Goal: Information Seeking & Learning: Learn about a topic

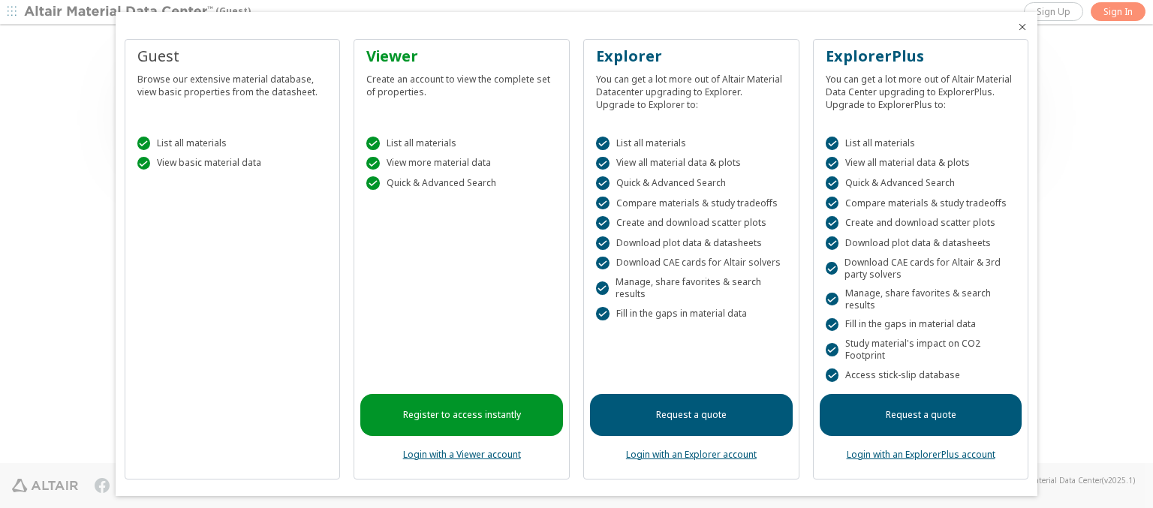
click at [1016, 27] on icon "Close" at bounding box center [1022, 27] width 12 height 12
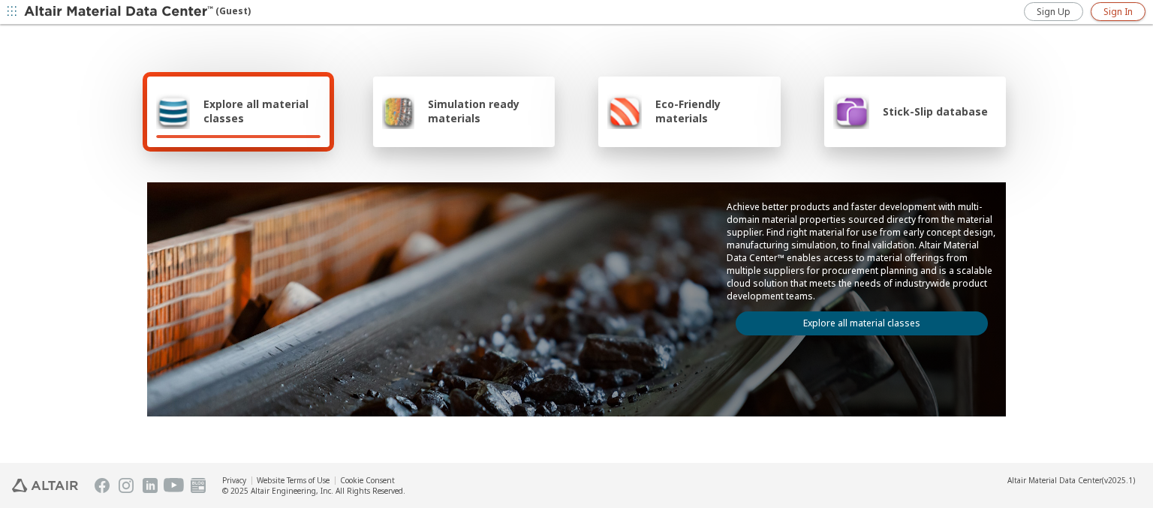
click at [1118, 11] on span "Sign In" at bounding box center [1117, 12] width 29 height 12
click at [119, 12] on img at bounding box center [119, 12] width 191 height 15
click at [256, 111] on span "Explore all material classes" at bounding box center [261, 111] width 117 height 29
click at [856, 320] on link "Explore all material classes" at bounding box center [862, 323] width 252 height 24
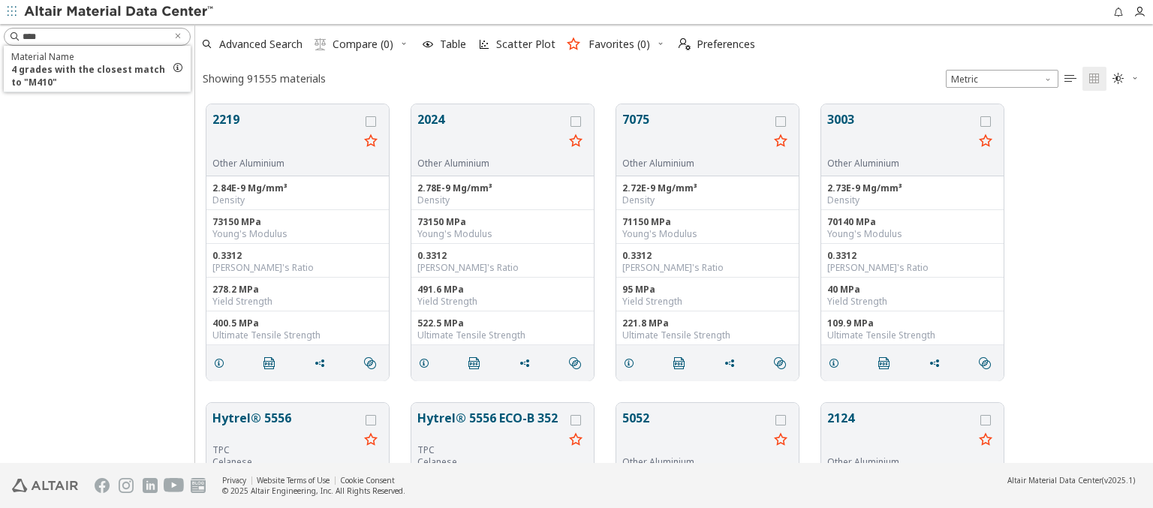
scroll to position [359, 946]
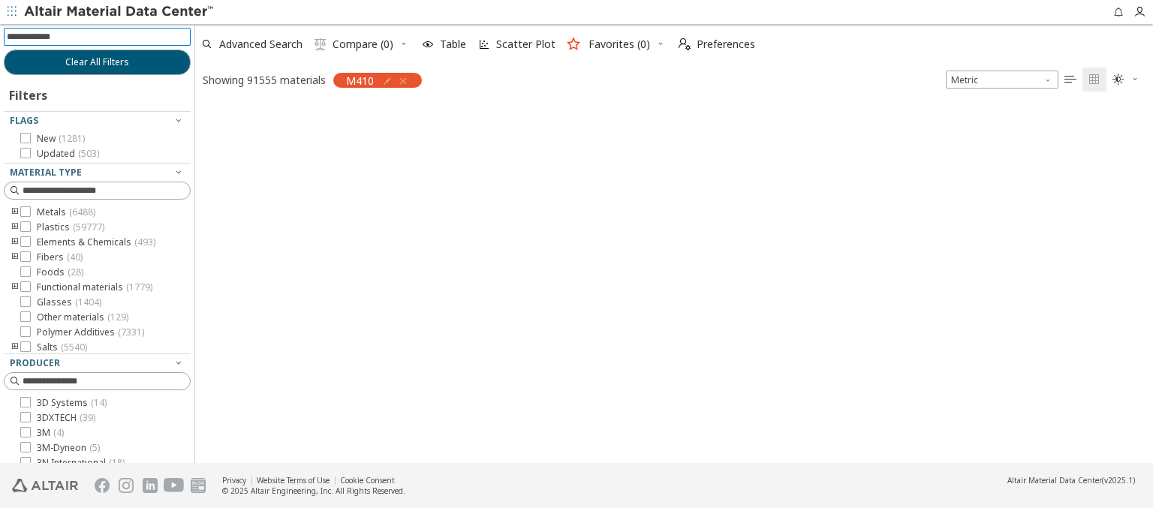
scroll to position [357, 946]
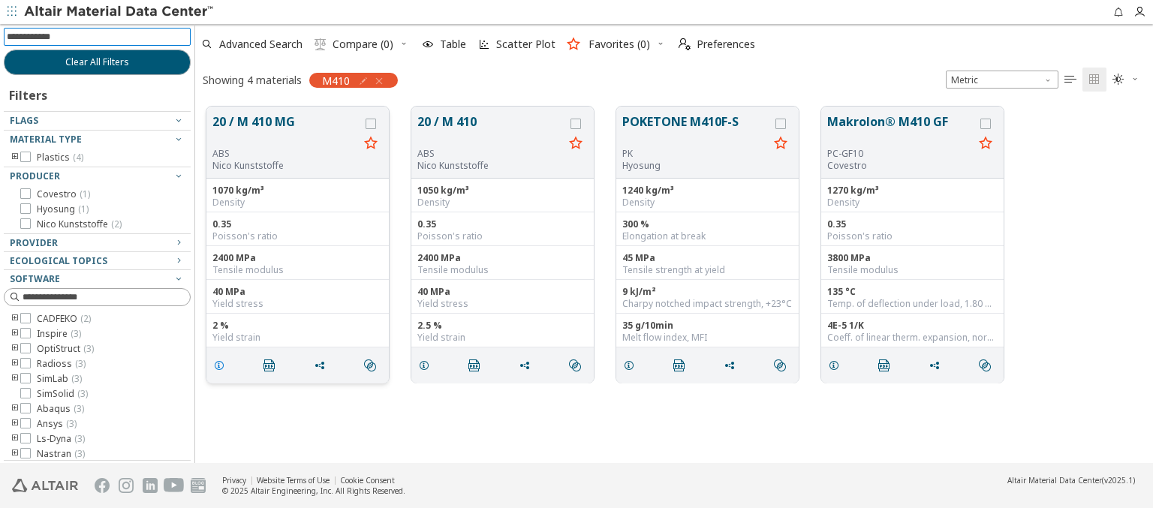
click at [221, 364] on icon "grid" at bounding box center [219, 366] width 12 height 12
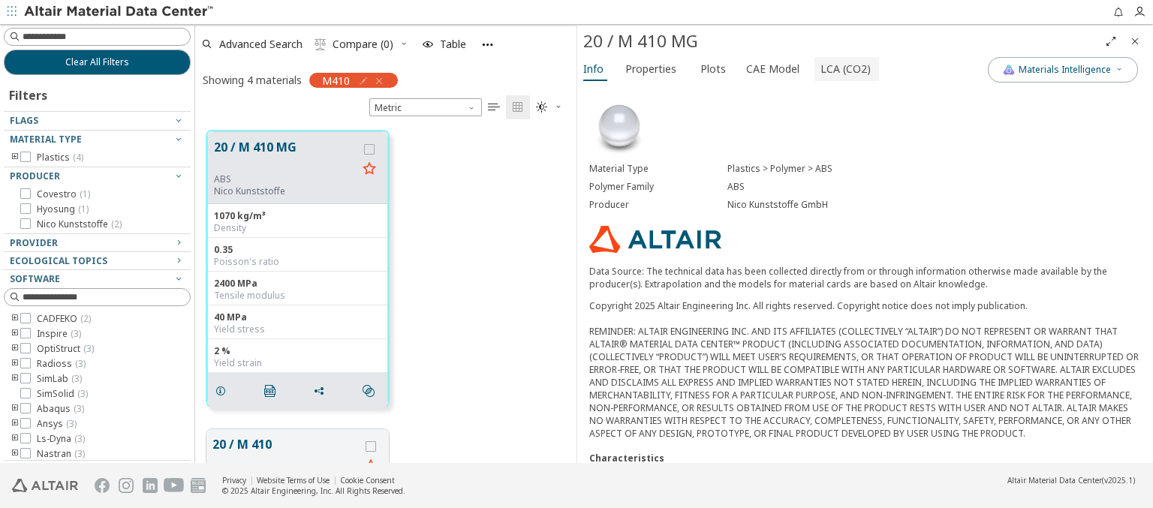
click at [837, 68] on span "LCA (CO2)" at bounding box center [845, 69] width 50 height 24
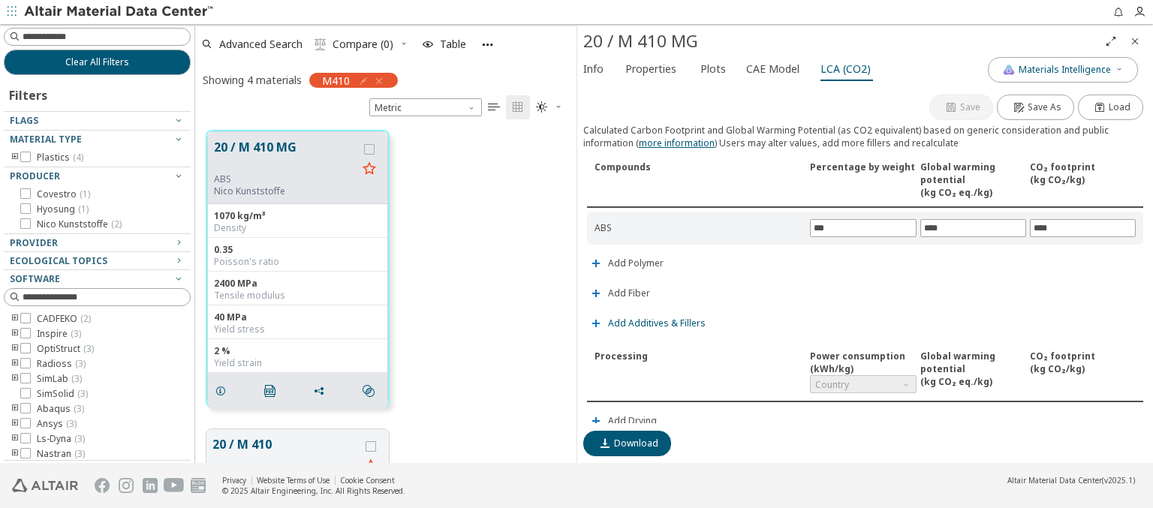
click at [654, 320] on span "Add Additives & Fillers" at bounding box center [657, 323] width 98 height 9
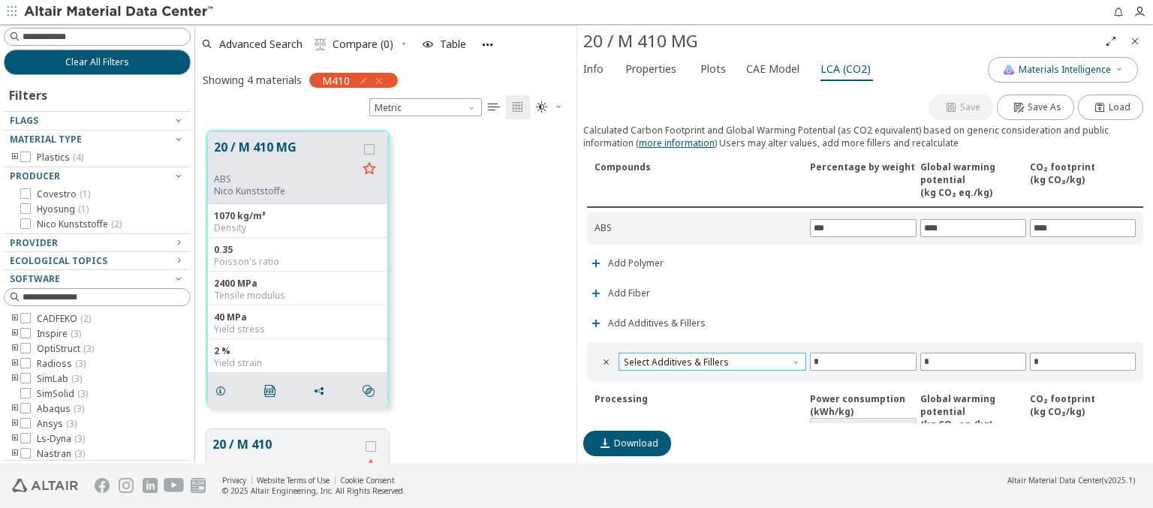
click at [710, 359] on span "Select Additives & Fillers" at bounding box center [712, 362] width 188 height 18
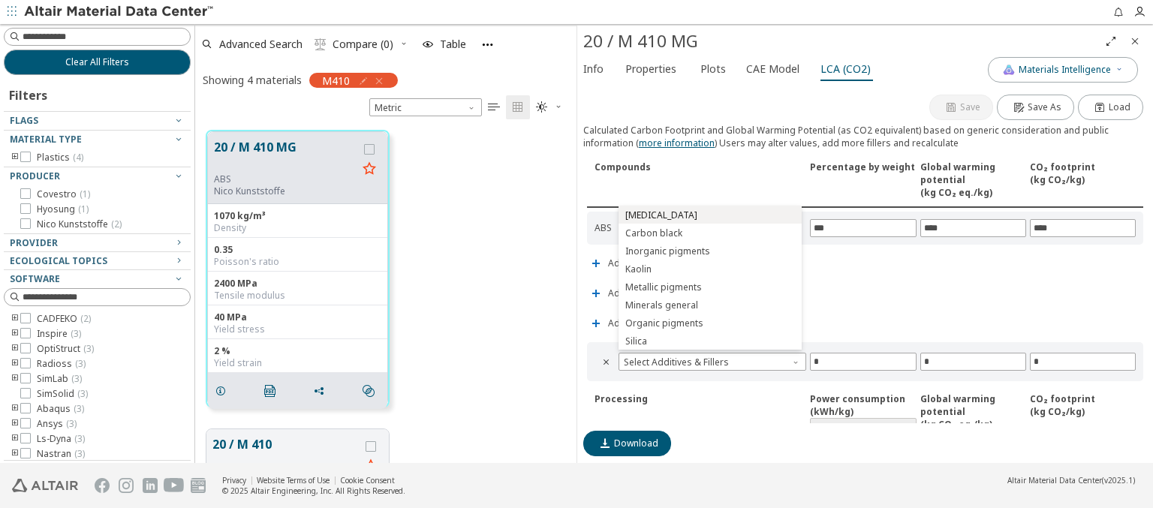
click at [709, 215] on span "Calcium carbonate" at bounding box center [709, 215] width 171 height 11
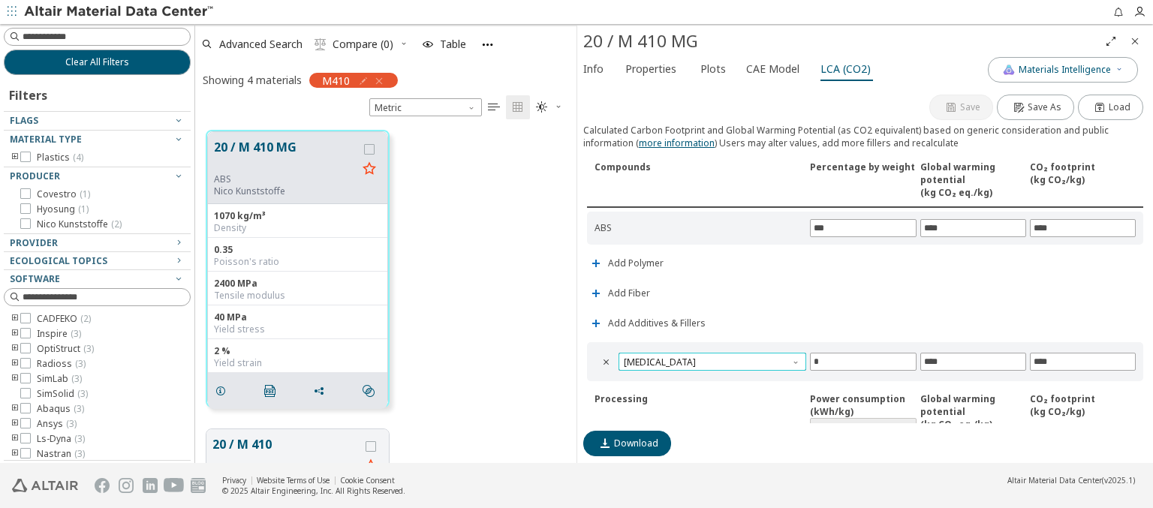
click at [710, 359] on span "Calcium carbonate" at bounding box center [712, 362] width 188 height 18
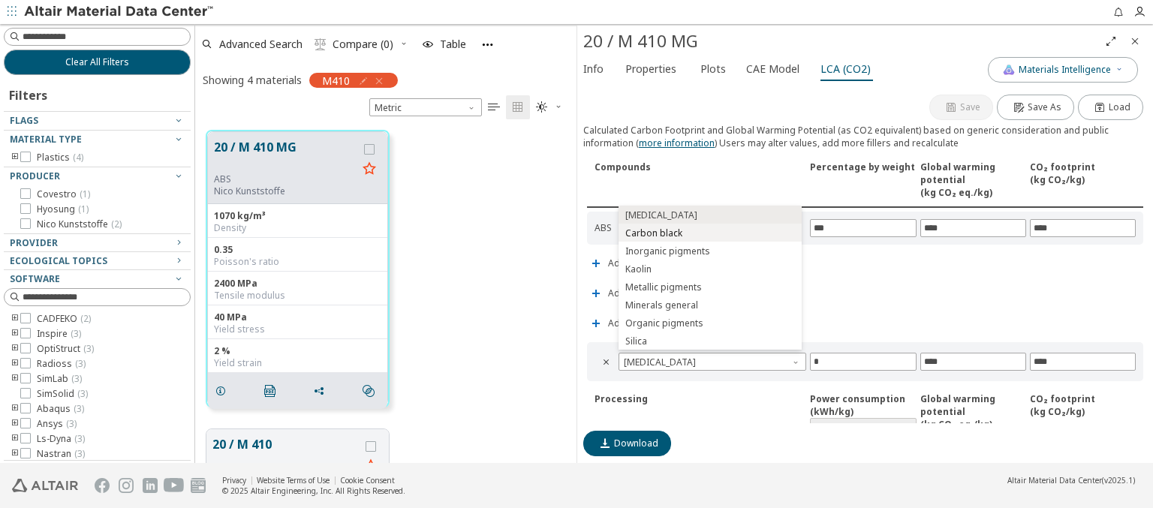
click at [709, 233] on span "Carbon black" at bounding box center [709, 233] width 171 height 11
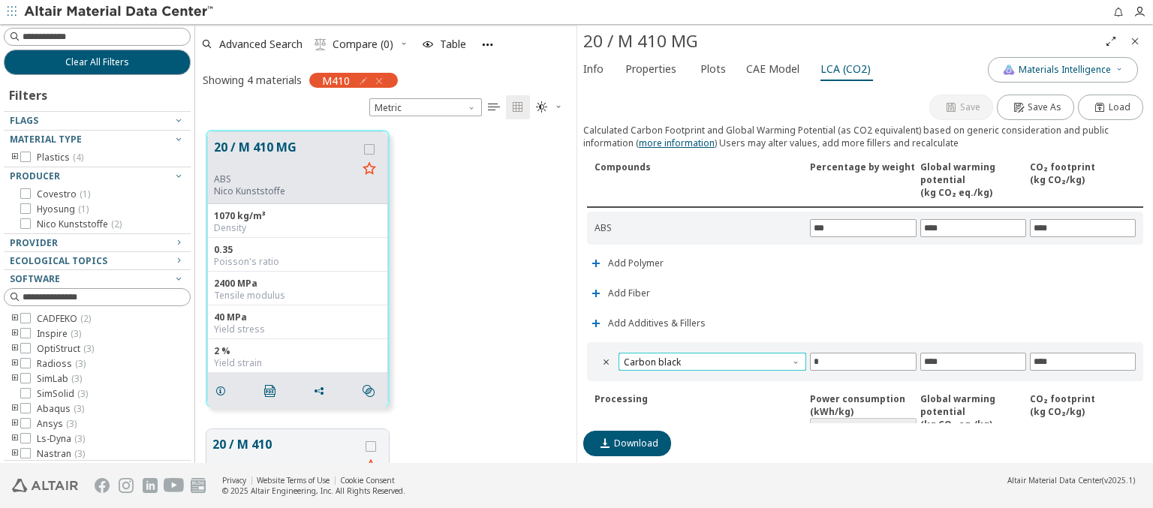
click at [710, 359] on span "Carbon black" at bounding box center [712, 362] width 188 height 18
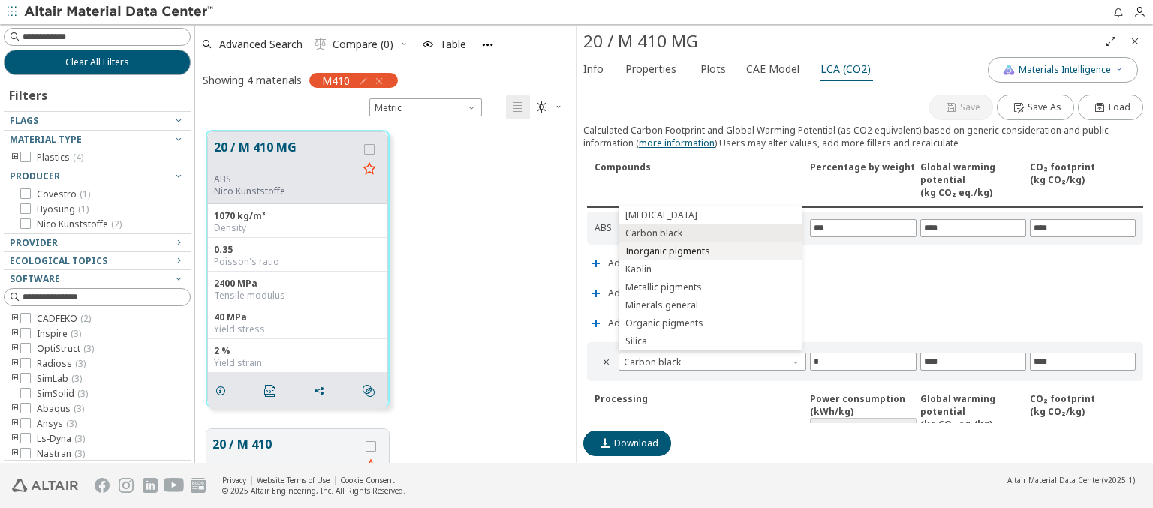
click at [709, 251] on span "Inorganic pigments" at bounding box center [709, 251] width 171 height 11
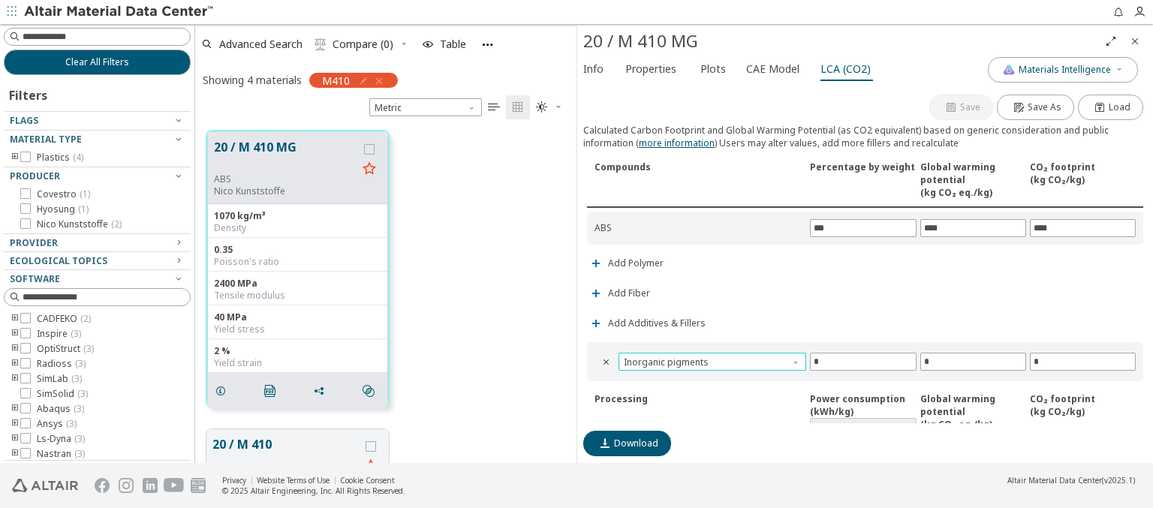
click at [710, 359] on span "Inorganic pigments" at bounding box center [712, 362] width 188 height 18
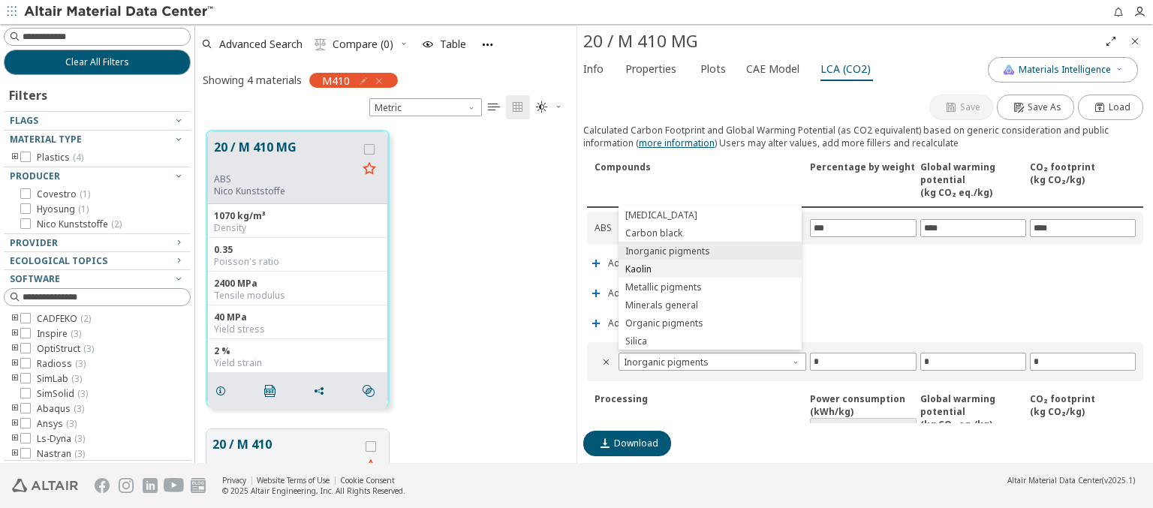
click at [709, 269] on span "Kaolin" at bounding box center [709, 269] width 171 height 11
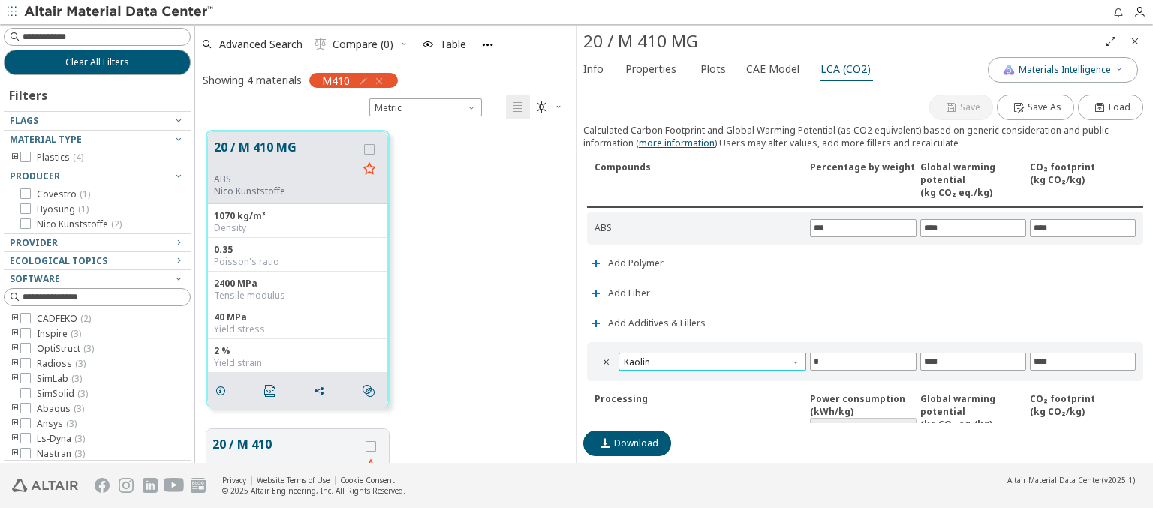
click at [710, 359] on span "Kaolin" at bounding box center [712, 362] width 188 height 18
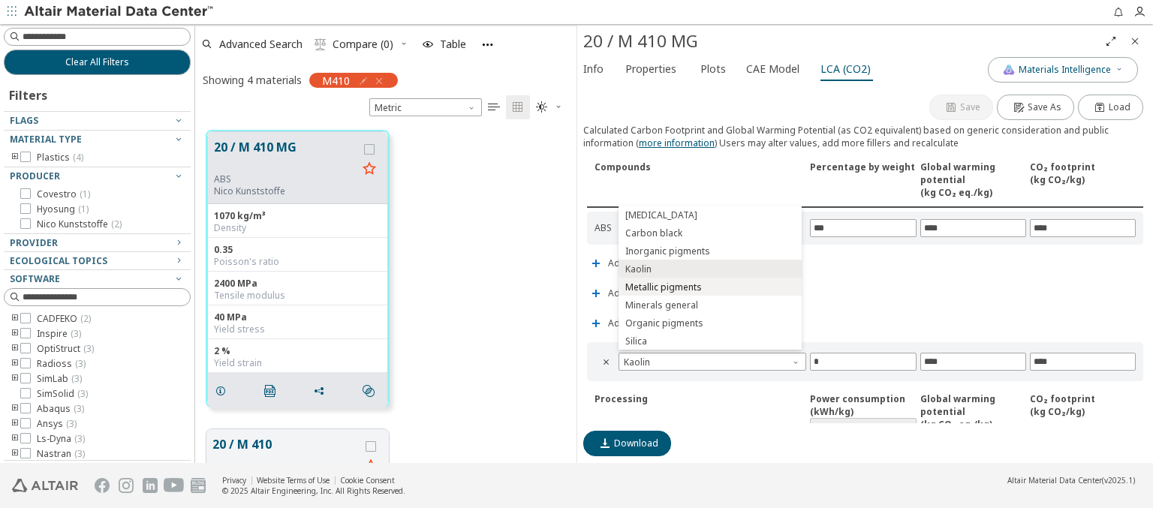
click at [709, 287] on span "Metallic pigments" at bounding box center [709, 287] width 171 height 11
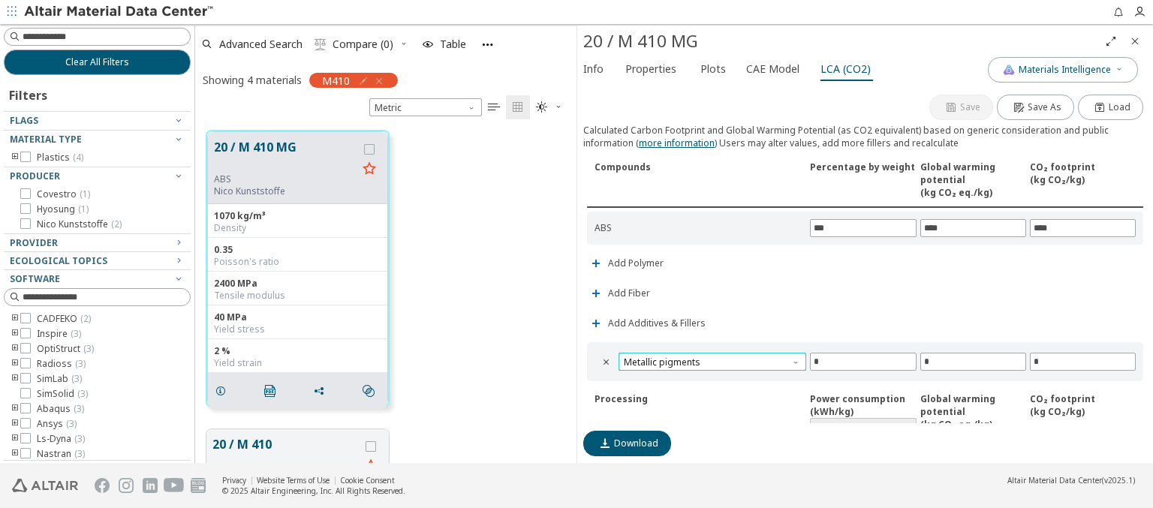
click at [710, 359] on span "Metallic pigments" at bounding box center [712, 362] width 188 height 18
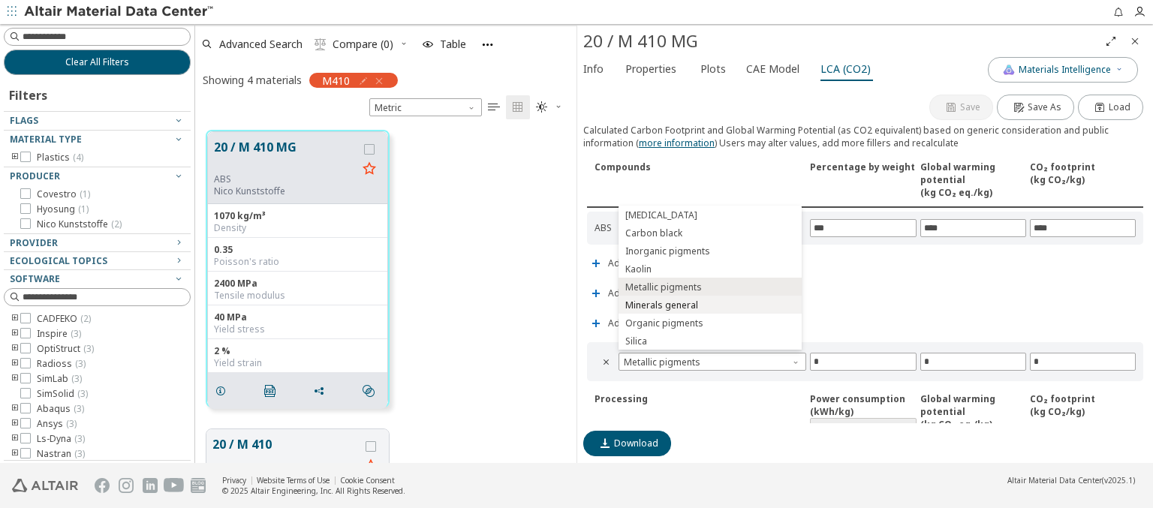
click at [709, 305] on span "Minerals general" at bounding box center [709, 305] width 171 height 11
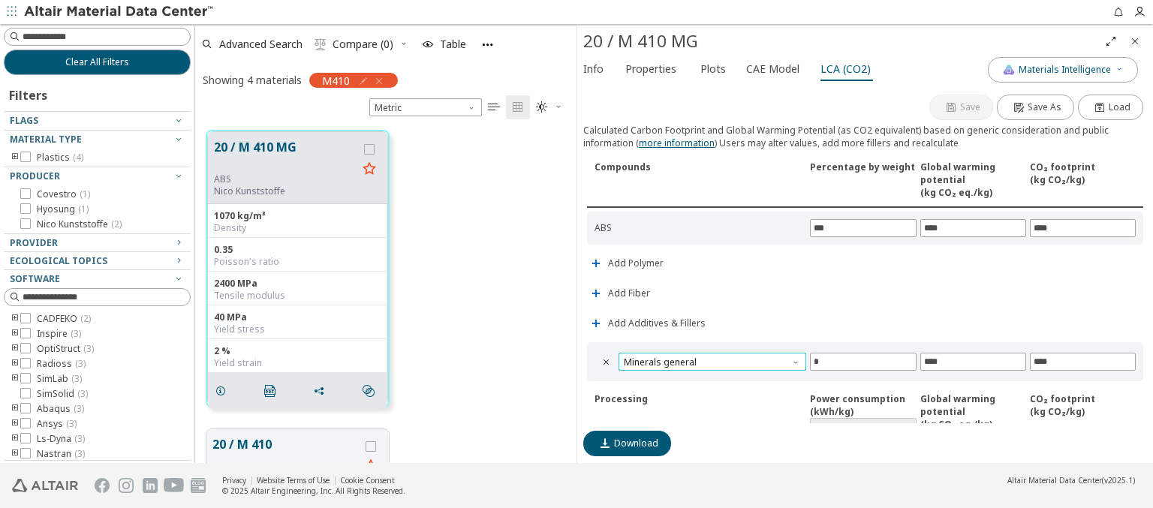
click at [710, 359] on span "Minerals general" at bounding box center [712, 362] width 188 height 18
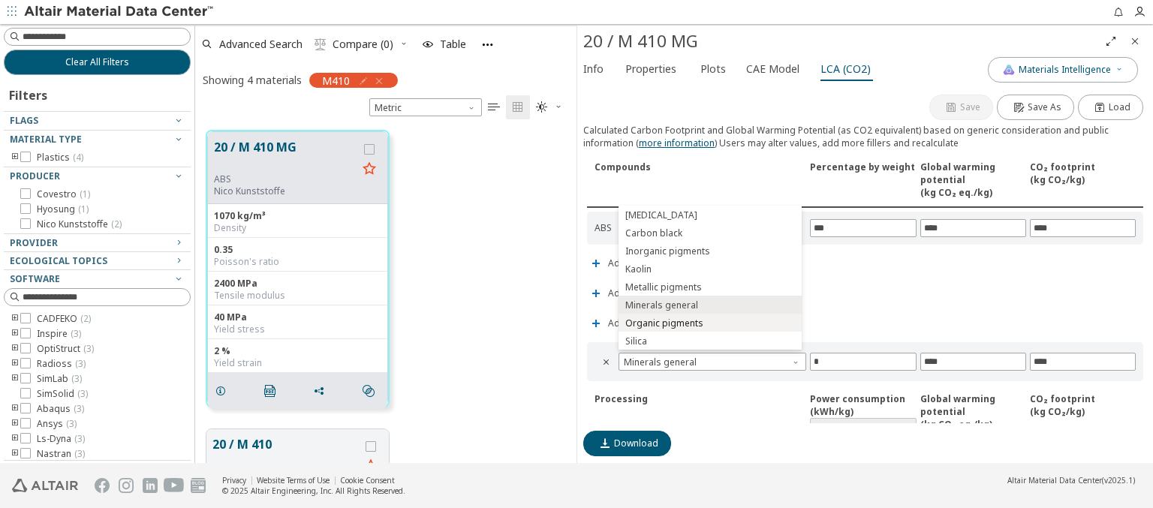
click at [709, 323] on span "Organic pigments" at bounding box center [709, 323] width 171 height 11
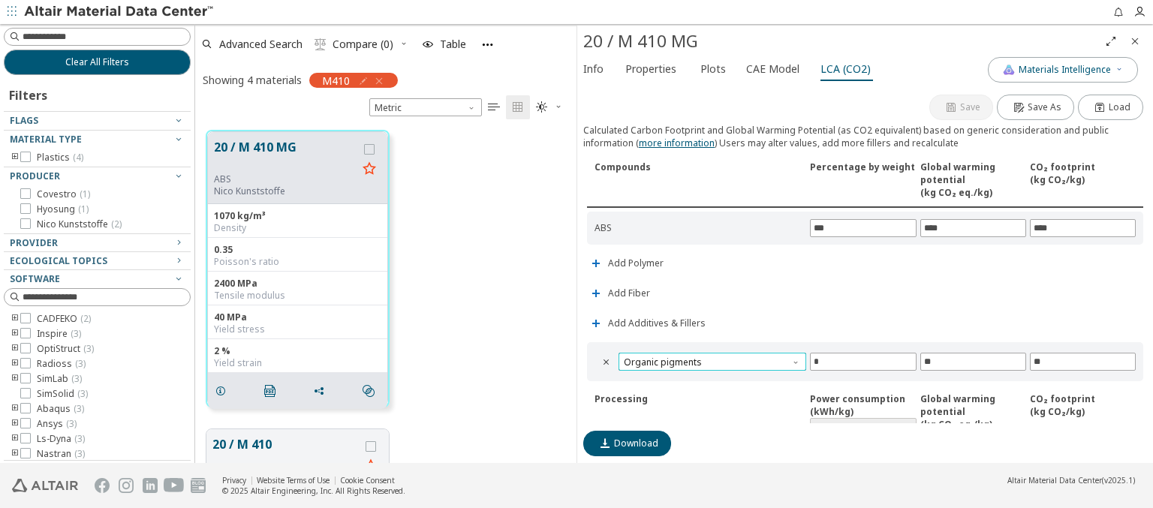
click at [710, 359] on span "Organic pigments" at bounding box center [712, 362] width 188 height 18
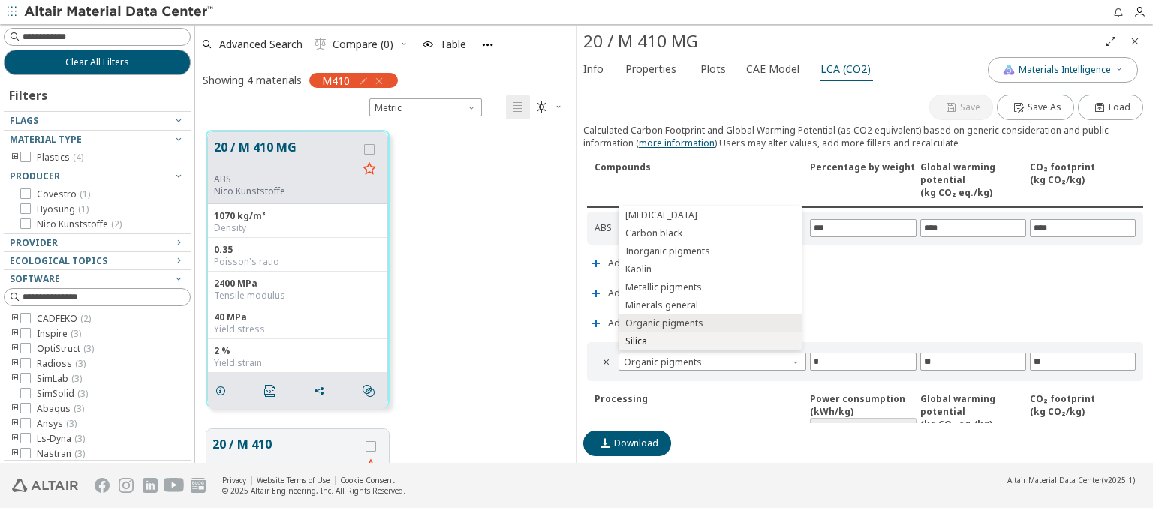
click at [709, 341] on span "Silica" at bounding box center [709, 341] width 171 height 11
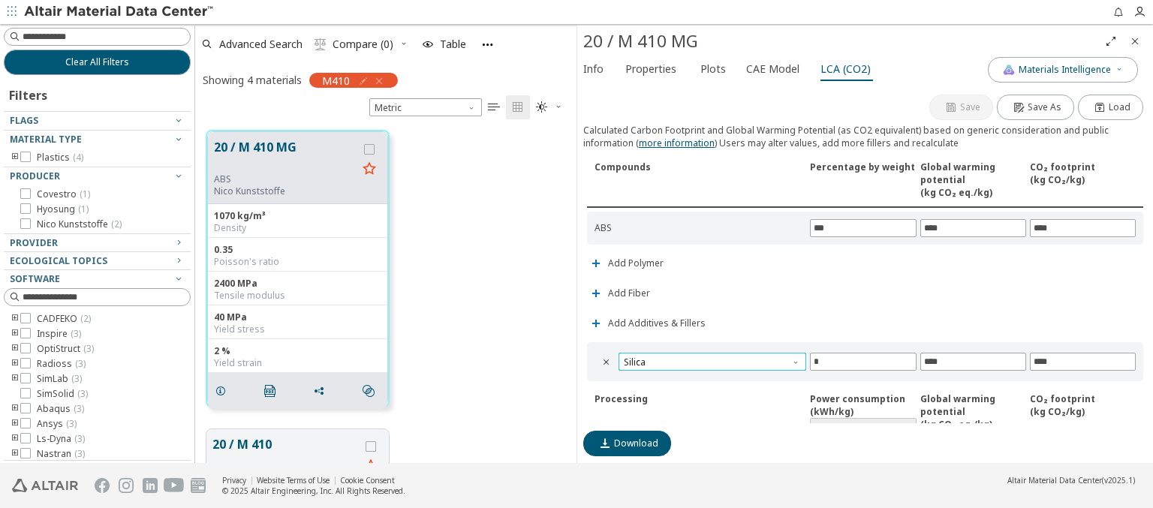
click at [710, 359] on span "Silica" at bounding box center [712, 362] width 188 height 18
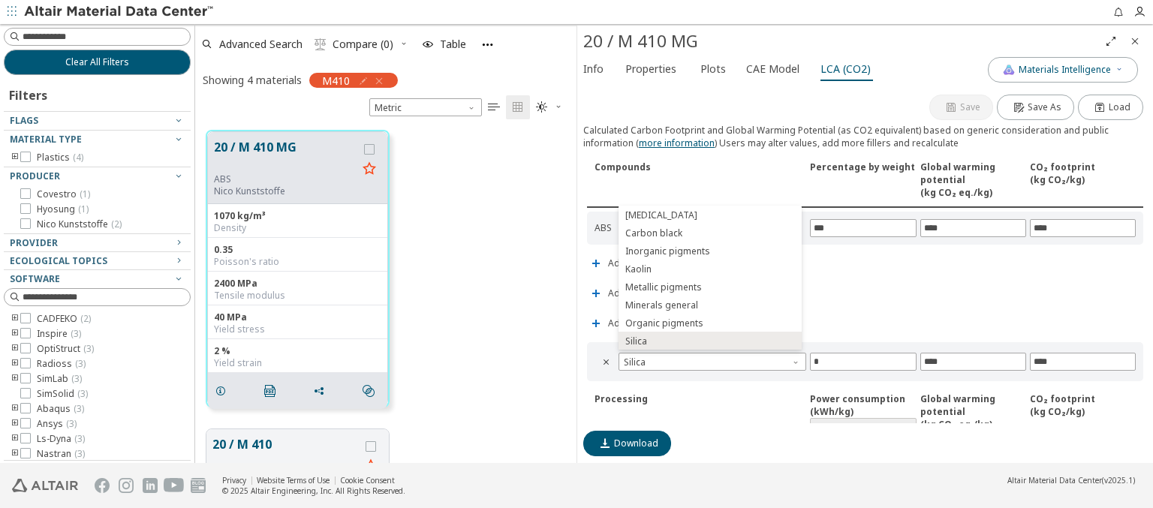
click at [1135, 41] on icon "Close" at bounding box center [1135, 41] width 12 height 12
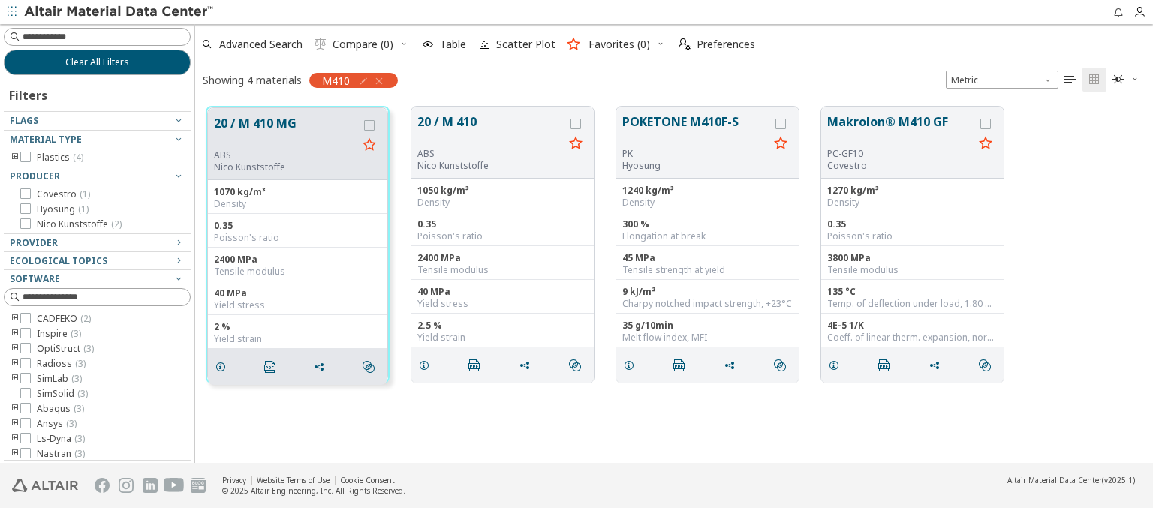
click at [92, 62] on span "Clear All Filters" at bounding box center [97, 62] width 64 height 12
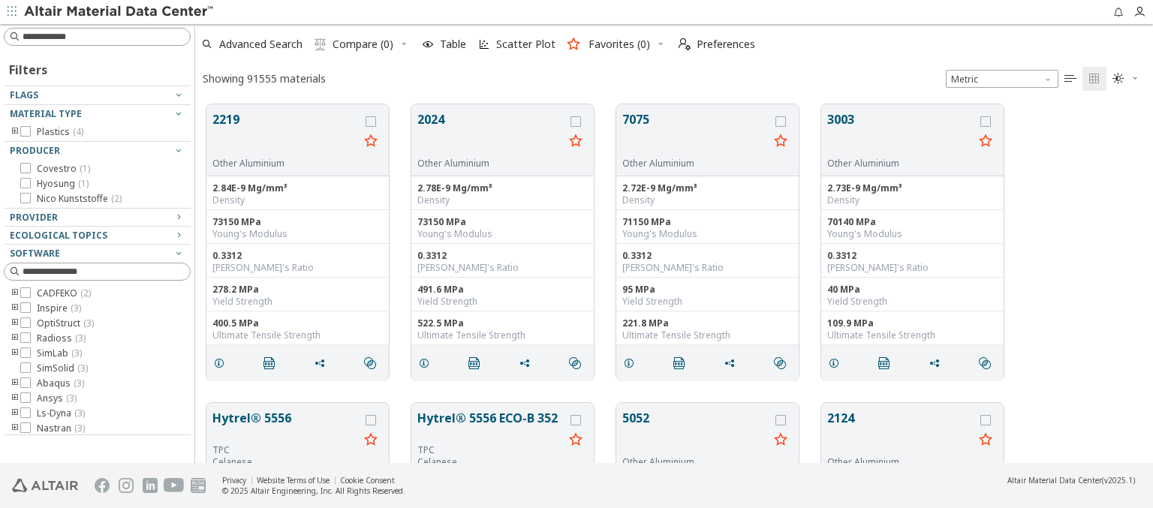
scroll to position [359, 946]
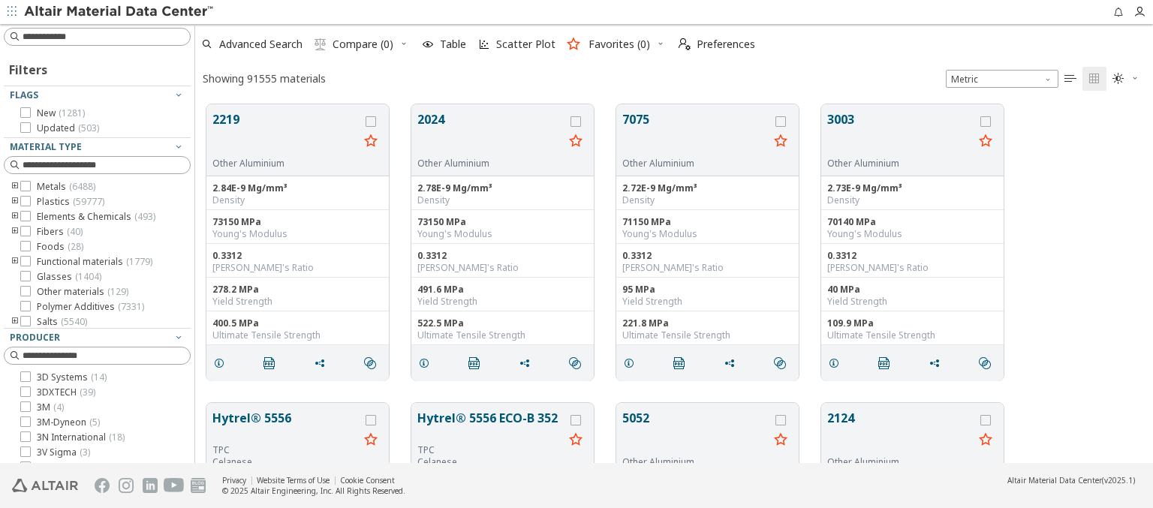
click at [119, 12] on img at bounding box center [119, 12] width 191 height 15
